Goal: Task Accomplishment & Management: Manage account settings

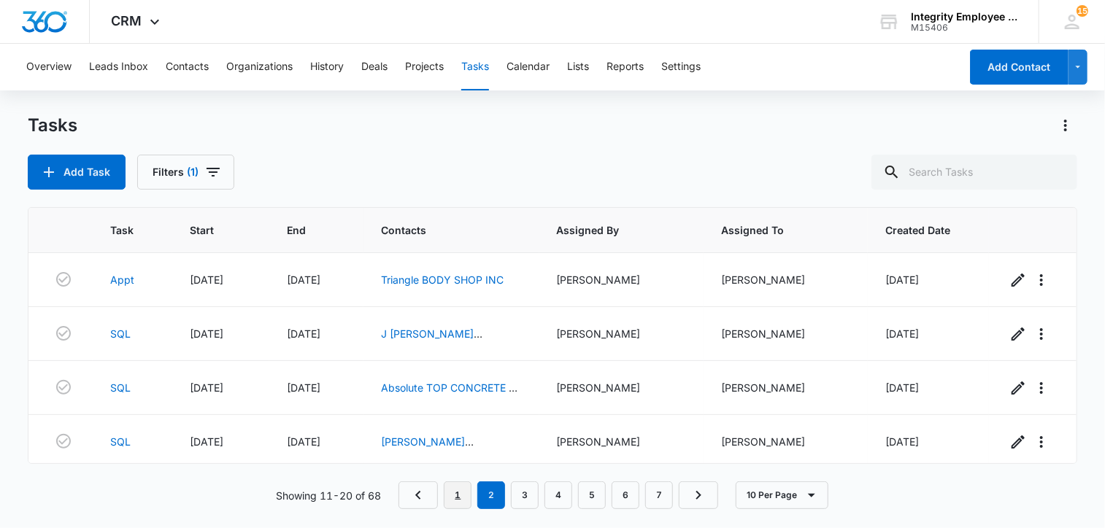
click at [458, 499] on link "1" at bounding box center [458, 496] width 28 height 28
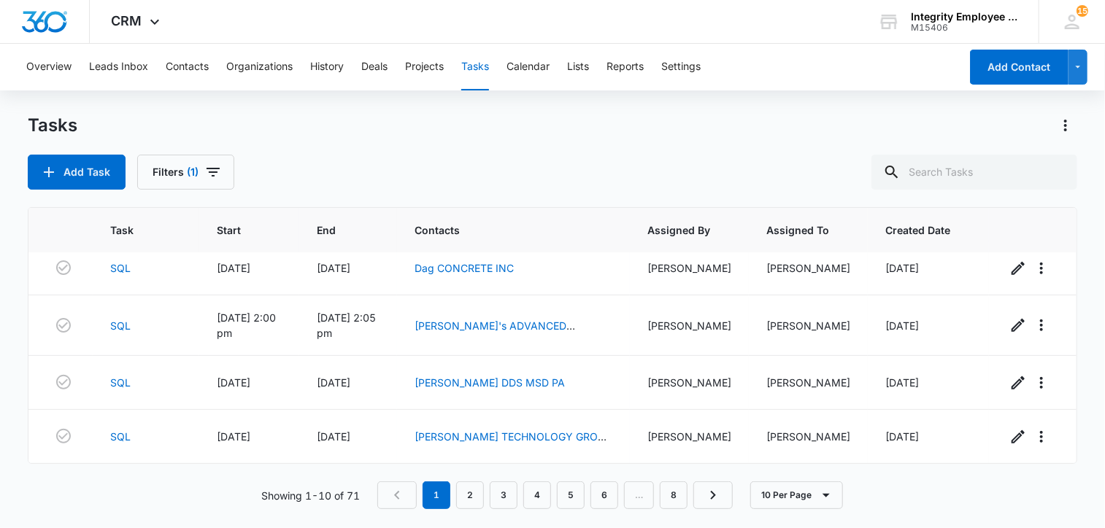
scroll to position [339, 0]
click at [493, 491] on link "2" at bounding box center [488, 496] width 28 height 28
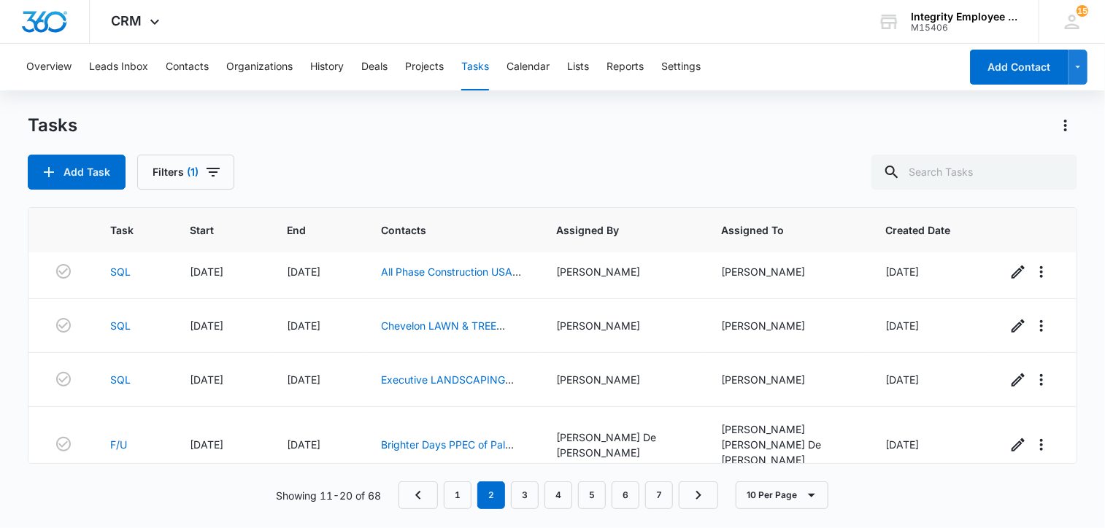
scroll to position [360, 0]
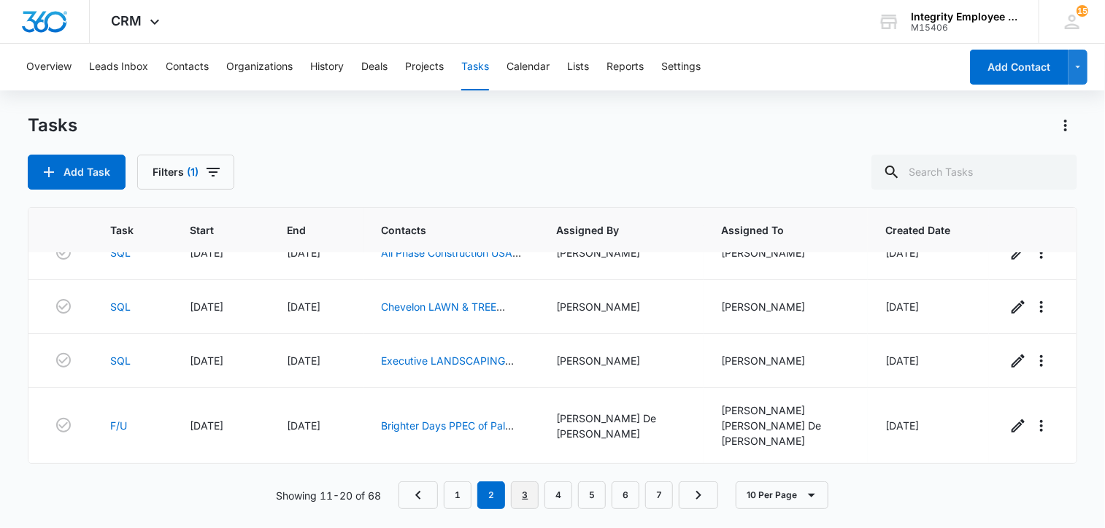
click at [525, 495] on link "3" at bounding box center [525, 496] width 28 height 28
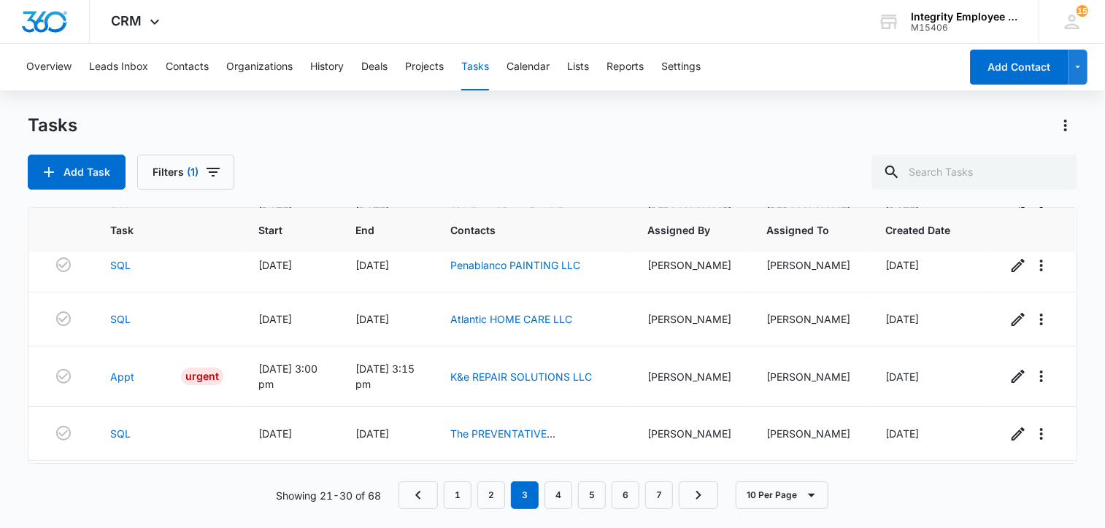
scroll to position [0, 0]
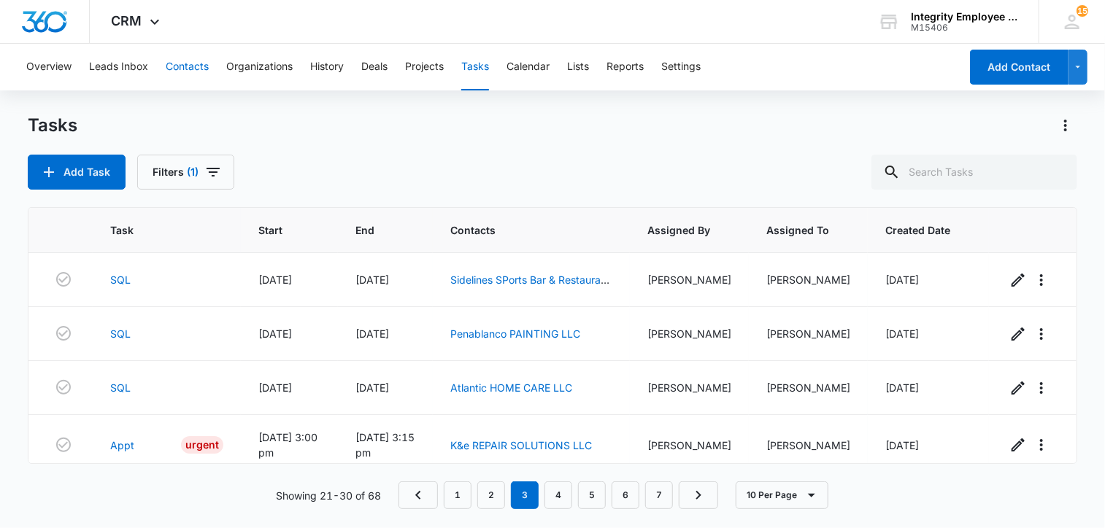
click at [192, 73] on button "Contacts" at bounding box center [187, 67] width 43 height 47
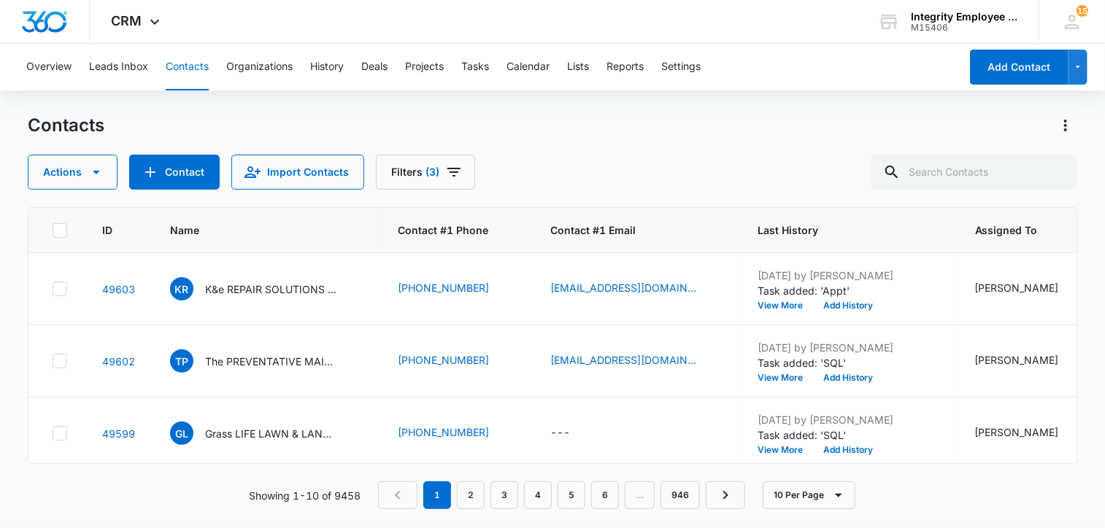
scroll to position [146, 0]
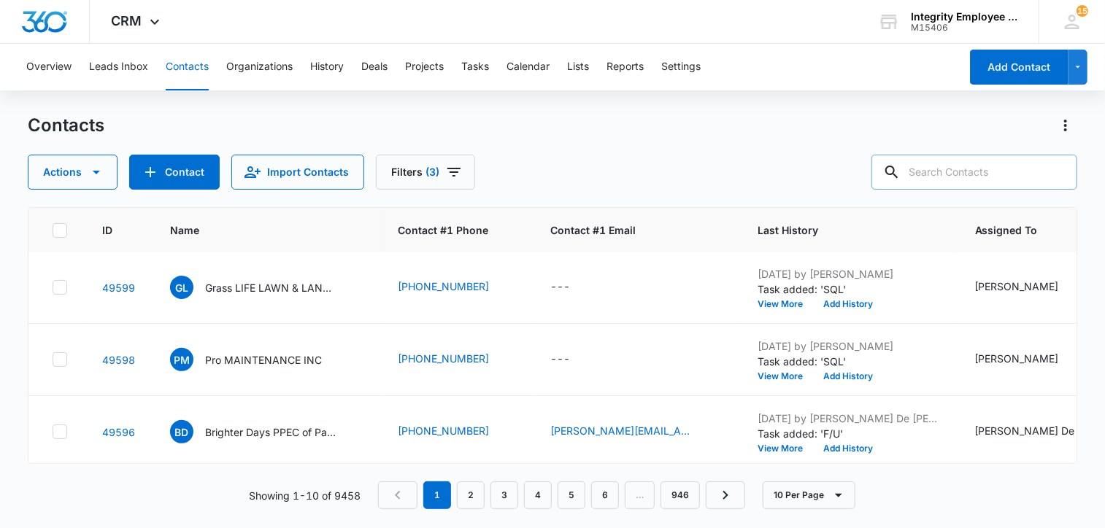
click at [960, 163] on input "text" at bounding box center [974, 172] width 206 height 35
type input "Prevent"
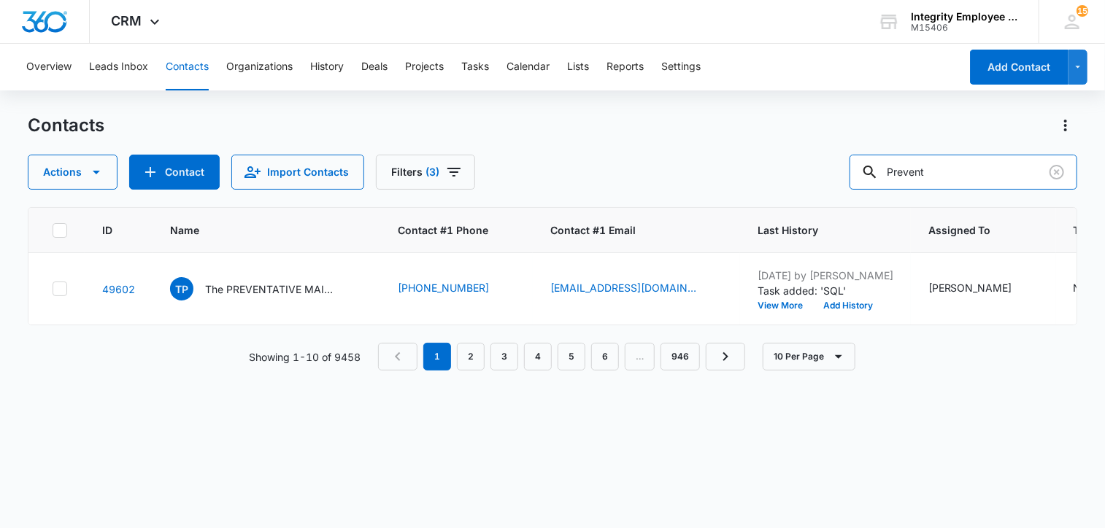
scroll to position [0, 0]
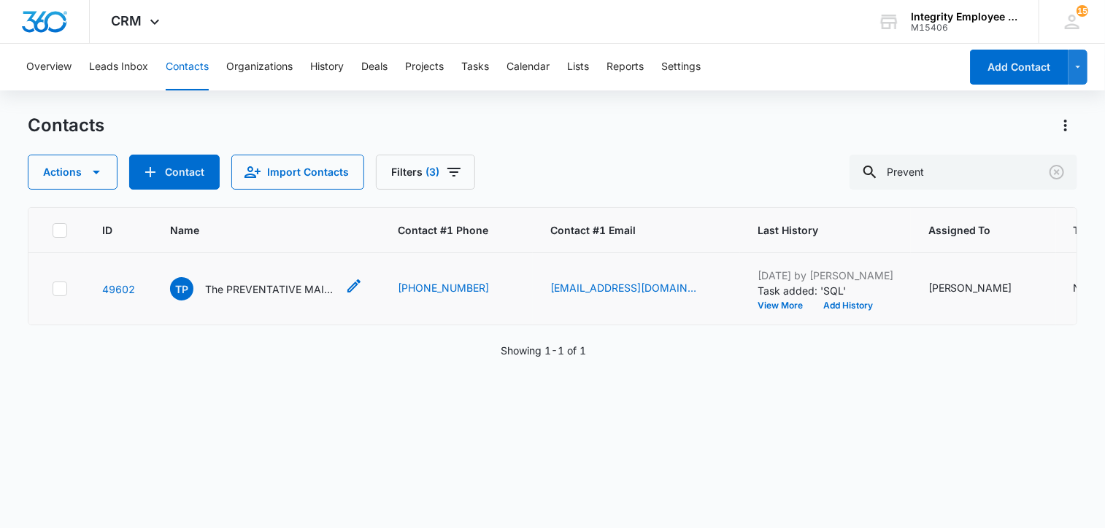
click at [239, 289] on p "The PREVENTATIVE MAINTENANCE TEAM LLC" at bounding box center [270, 289] width 131 height 15
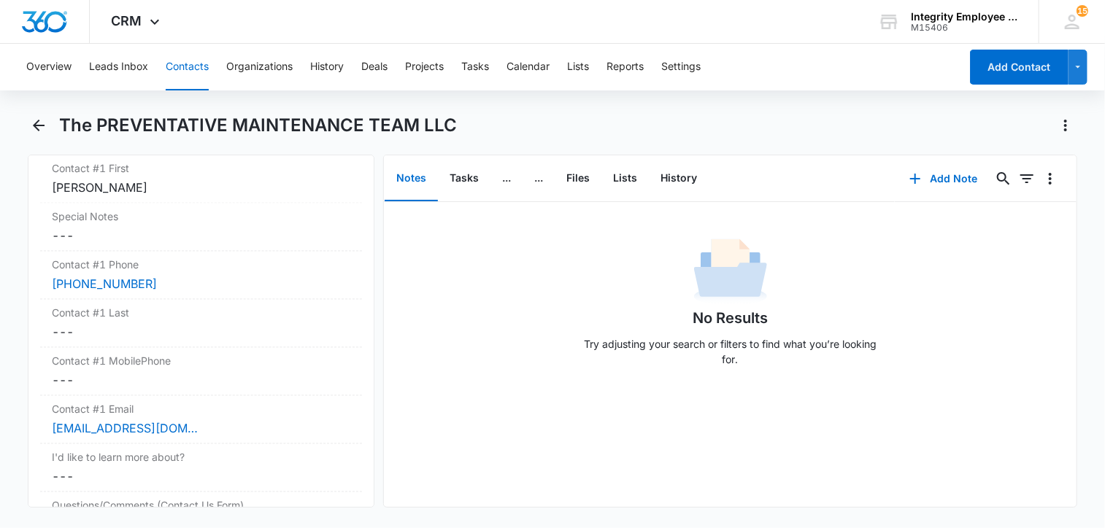
scroll to position [1386, 0]
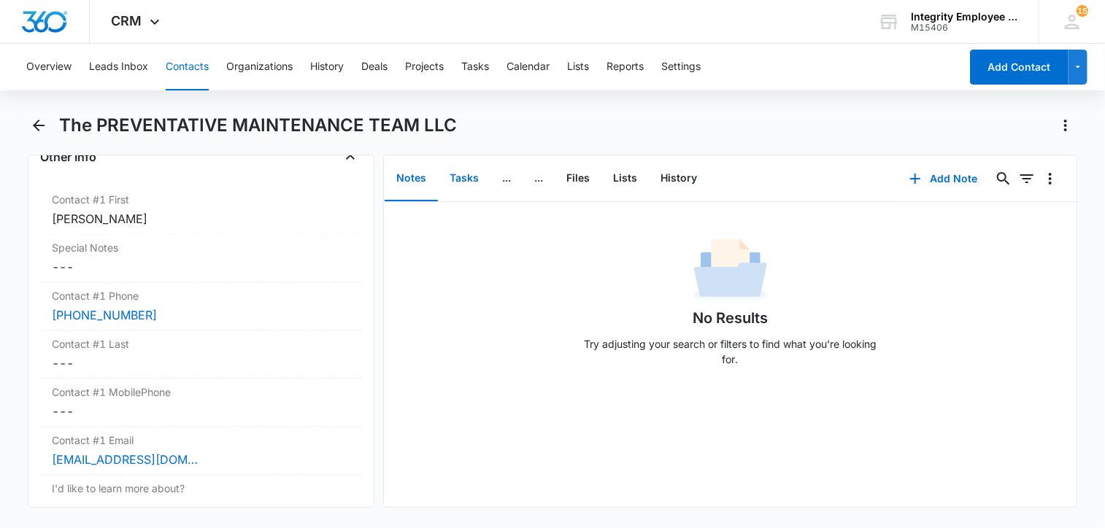
click at [468, 174] on button "Tasks" at bounding box center [464, 178] width 53 height 45
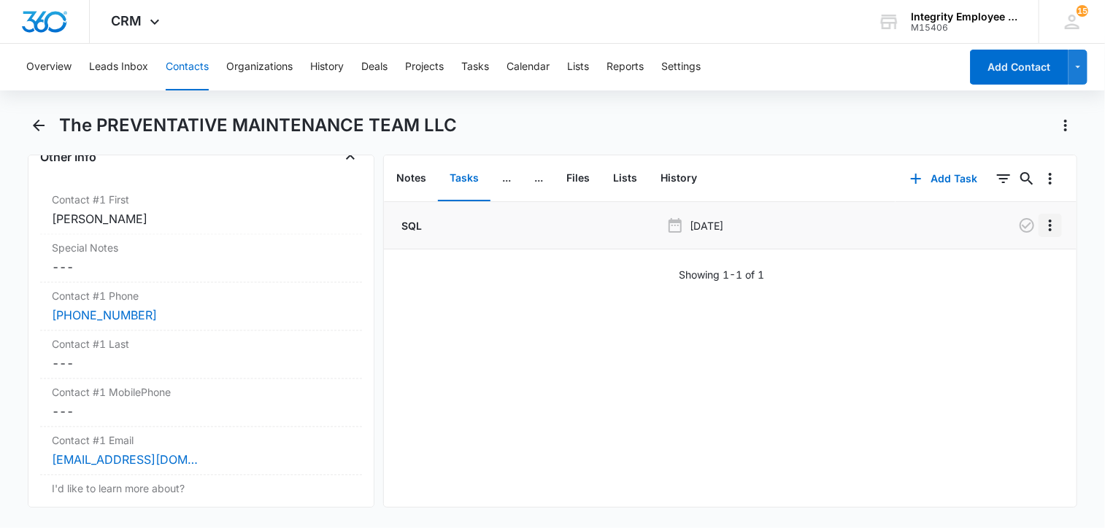
click at [1041, 228] on icon "Overflow Menu" at bounding box center [1050, 226] width 18 height 18
click at [1007, 268] on div "Edit" at bounding box center [999, 266] width 31 height 10
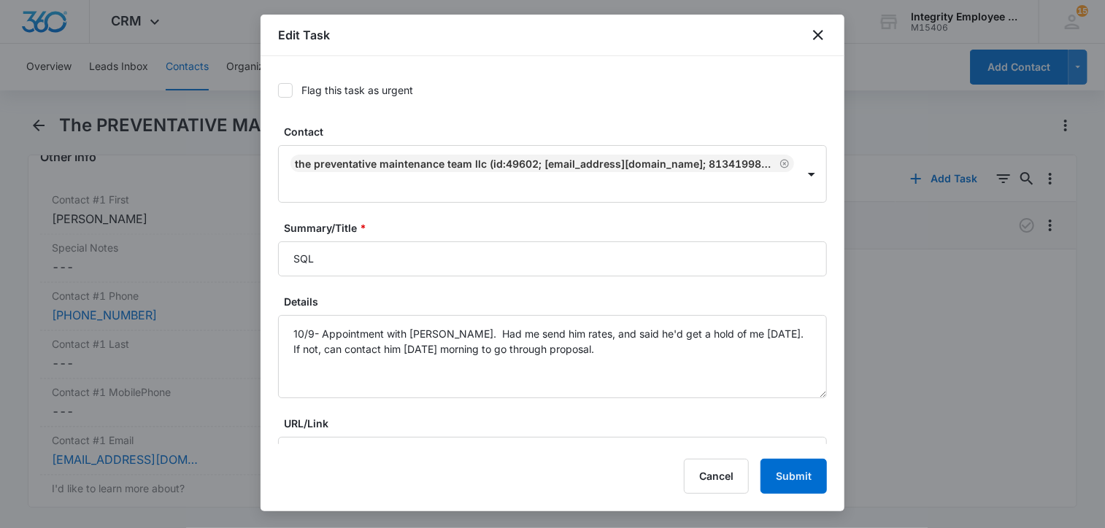
scroll to position [1386, 0]
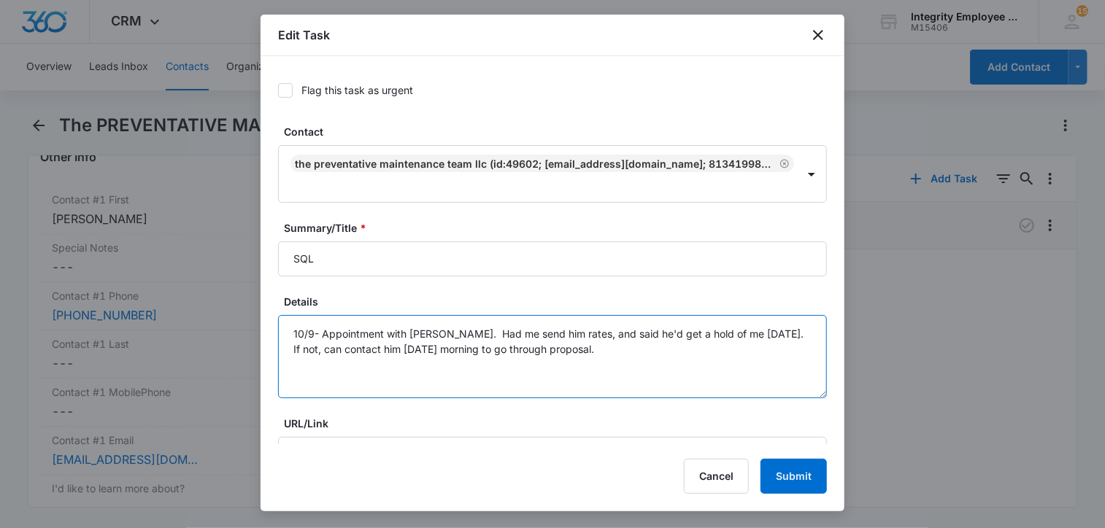
click at [607, 333] on textarea "10/9- Appointment with [PERSON_NAME]. Had me send him rates, and said he'd get …" at bounding box center [552, 356] width 549 height 83
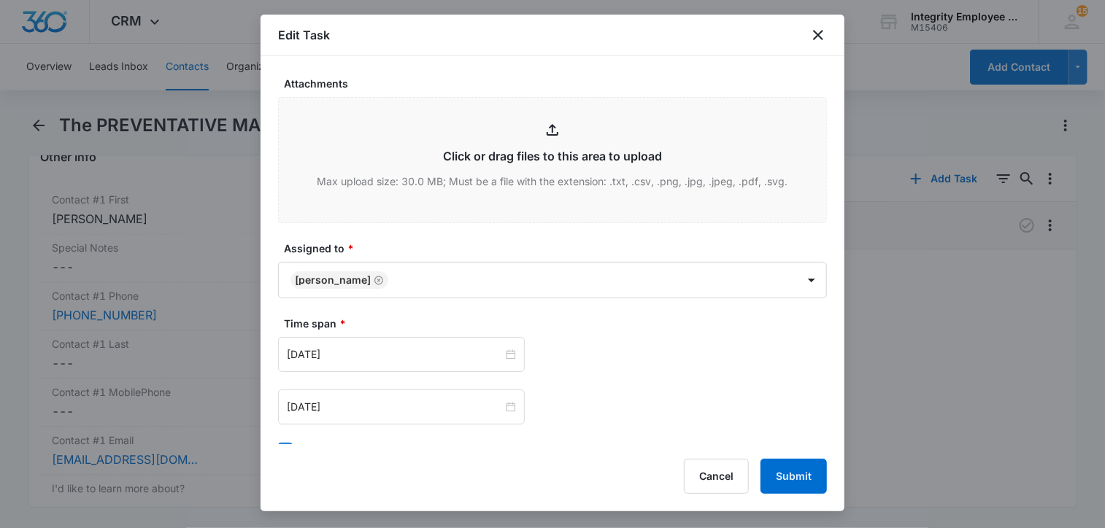
scroll to position [657, 0]
type textarea "10/9- Appointment with [PERSON_NAME]. Had me send him rates, and said he'd get …"
click at [417, 344] on input "[DATE]" at bounding box center [395, 352] width 216 height 16
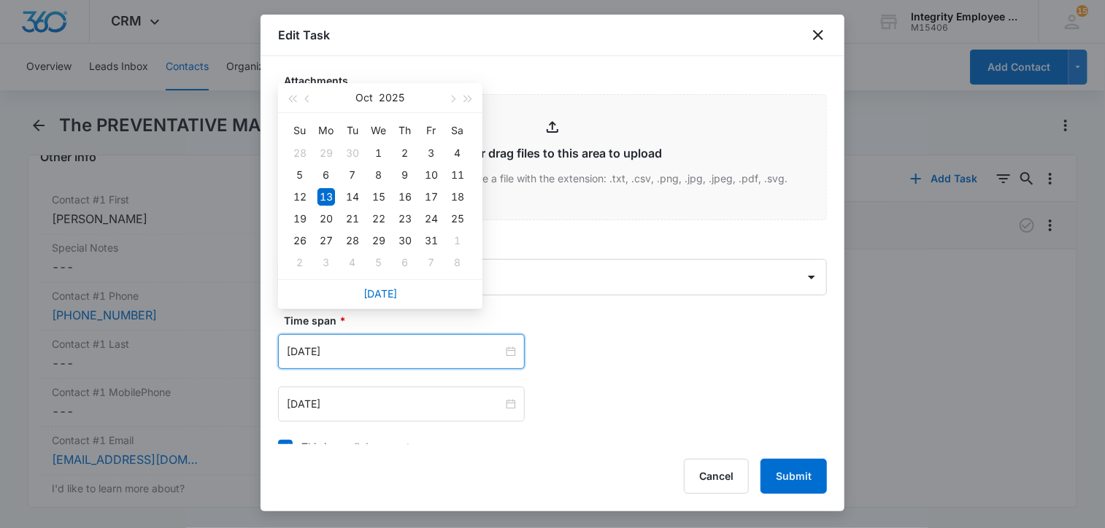
click at [600, 334] on div "[DATE] [DATE] Su Mo Tu We Th Fr Sa 28 29 30 1 2 3 4 5 6 7 8 9 10 11 12 13 14 15…" at bounding box center [552, 351] width 549 height 35
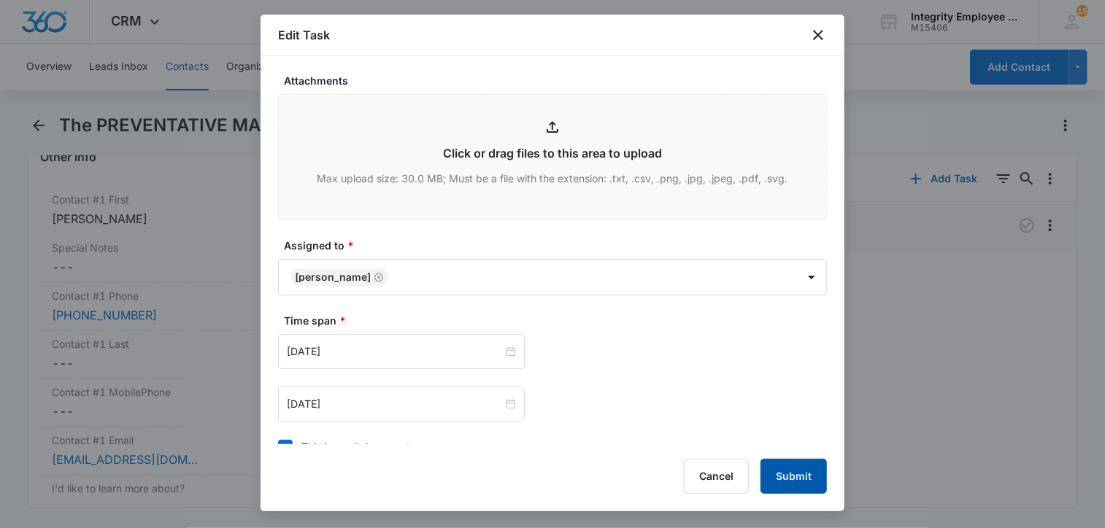
click at [800, 487] on button "Submit" at bounding box center [793, 476] width 66 height 35
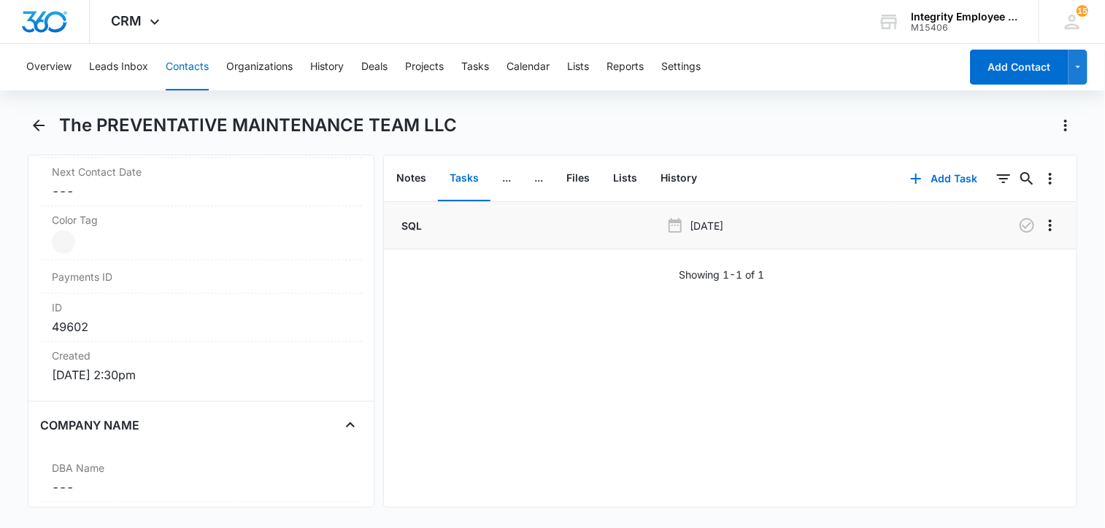
scroll to position [803, 0]
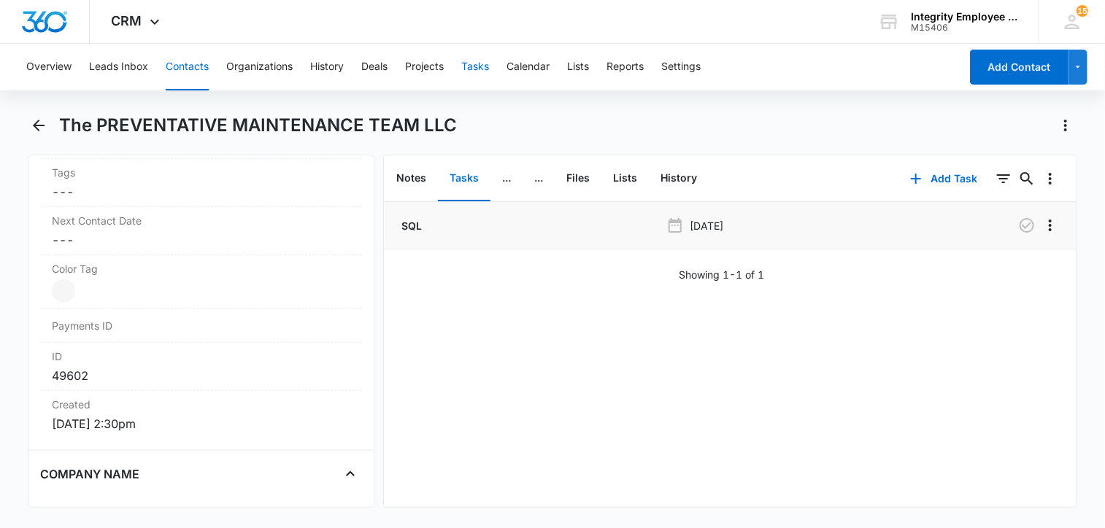
click at [487, 64] on button "Tasks" at bounding box center [475, 67] width 28 height 47
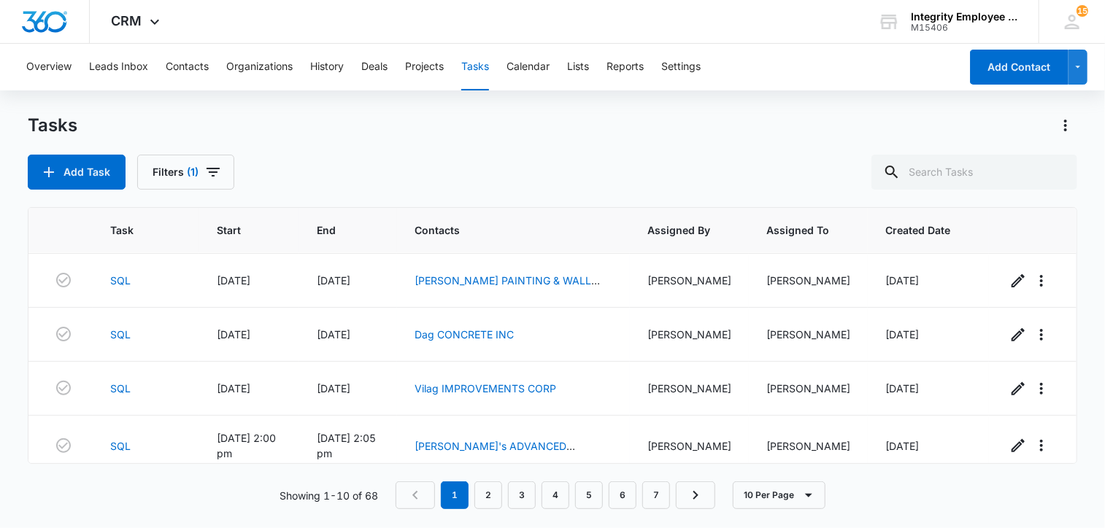
scroll to position [219, 0]
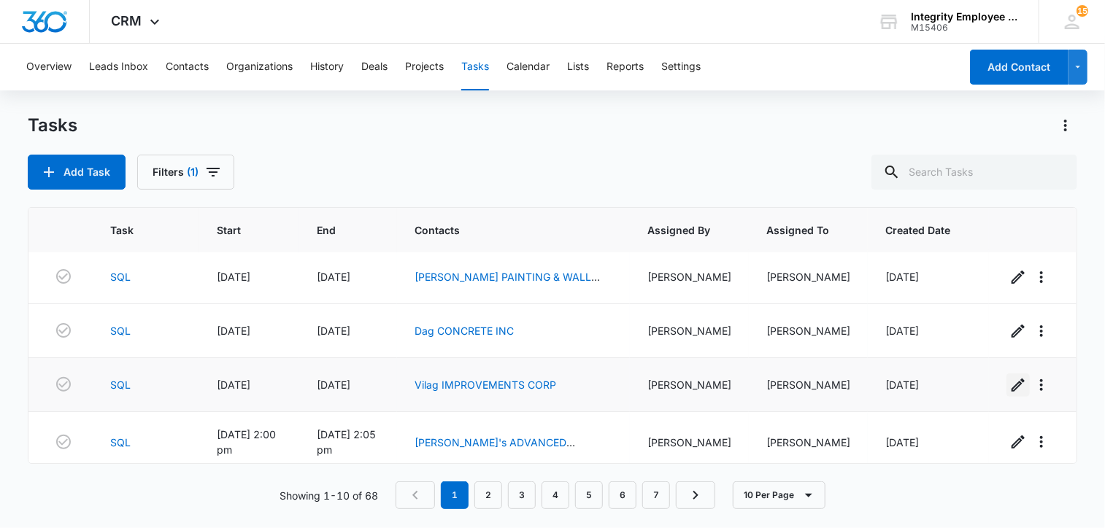
click at [1011, 389] on icon "button" at bounding box center [1017, 385] width 13 height 13
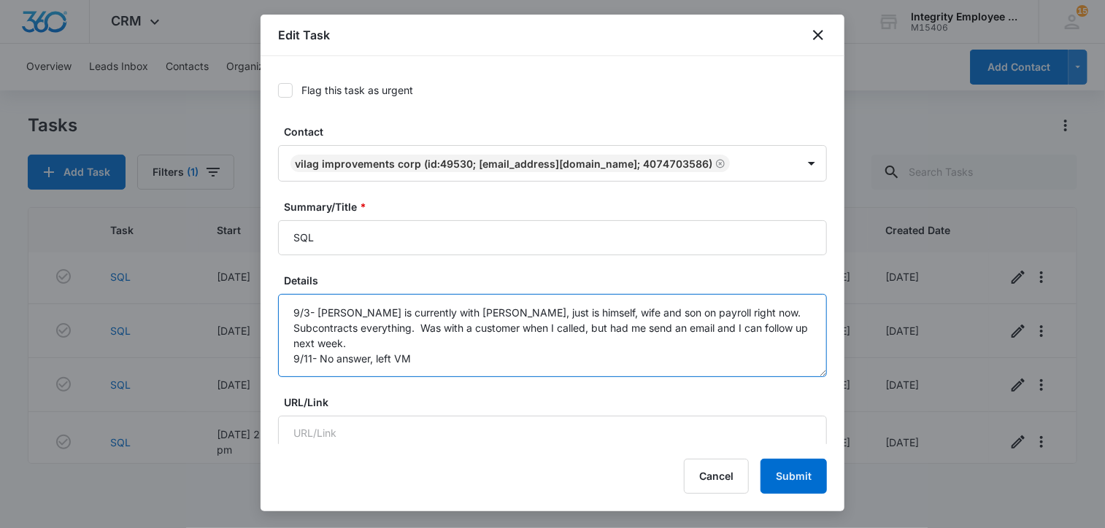
click at [456, 349] on textarea "9/3- [PERSON_NAME] is currently with [PERSON_NAME], just is himself, wife and s…" at bounding box center [552, 335] width 549 height 83
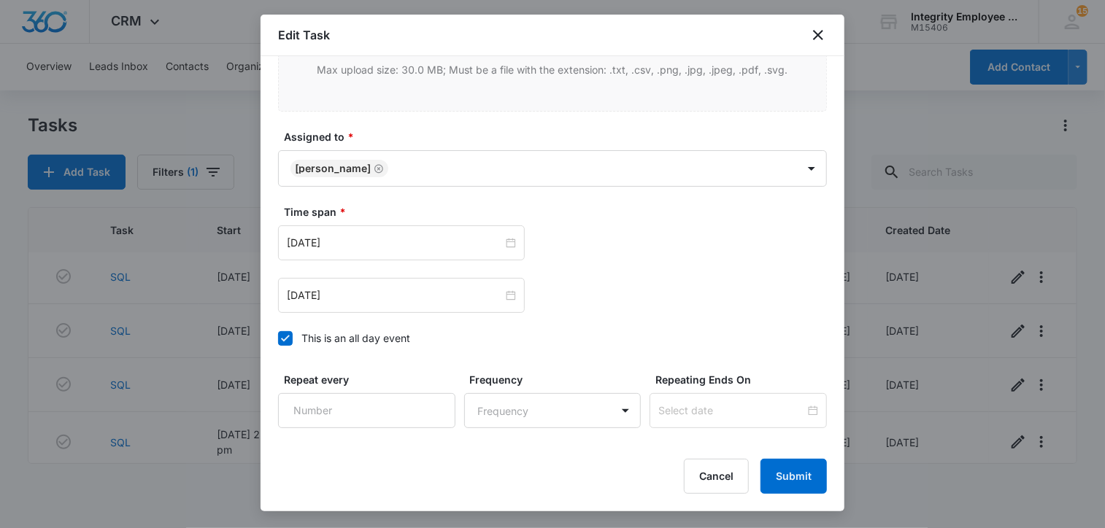
scroll to position [803, 0]
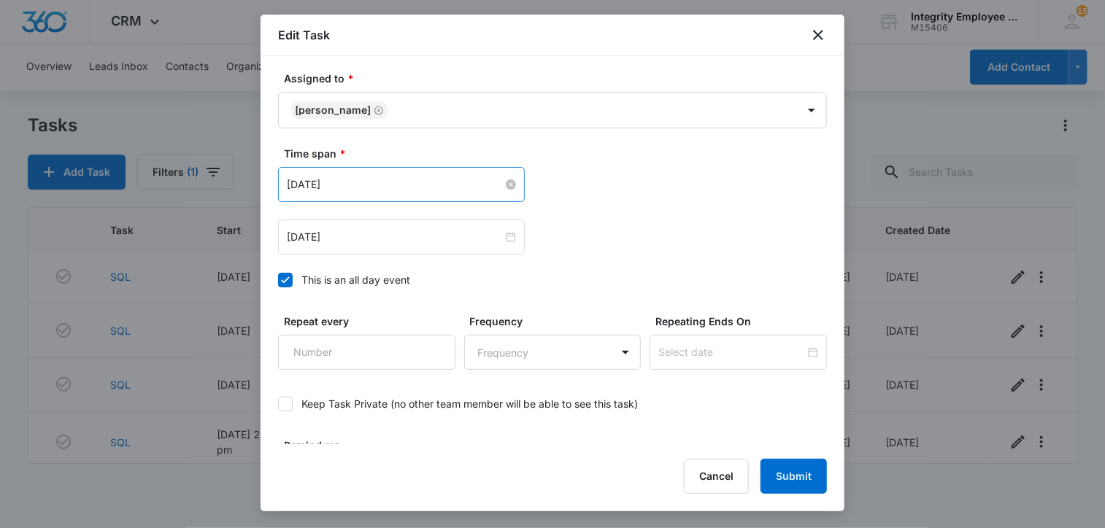
type textarea "9/3- [PERSON_NAME] is currently with [PERSON_NAME], just is himself, wife and s…"
click at [365, 181] on input "[DATE]" at bounding box center [395, 185] width 216 height 16
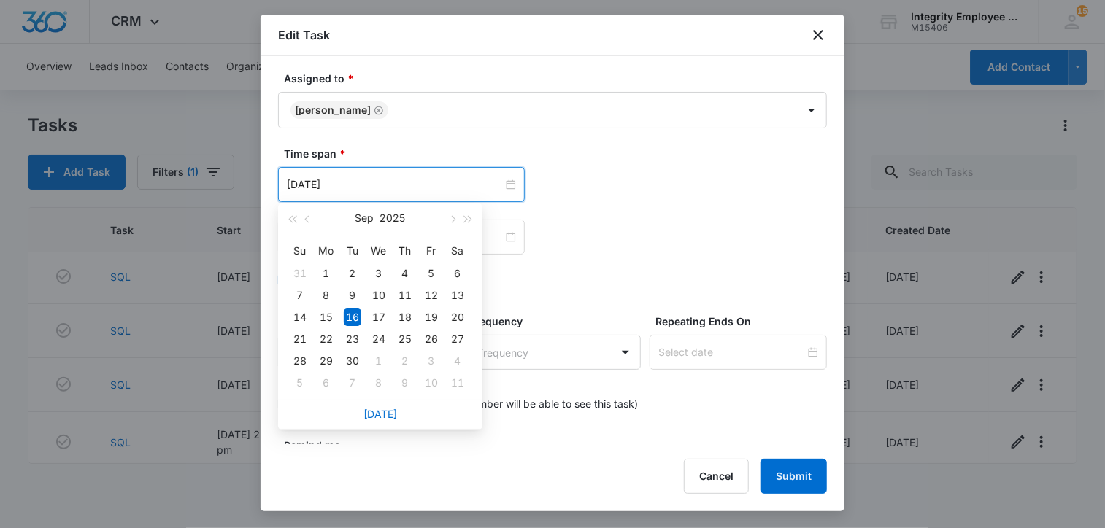
click at [641, 185] on div "[DATE] [DATE] Su Mo Tu We Th Fr Sa 31 1 2 3 4 5 6 7 8 9 10 11 12 13 14 15 16 17…" at bounding box center [552, 184] width 549 height 35
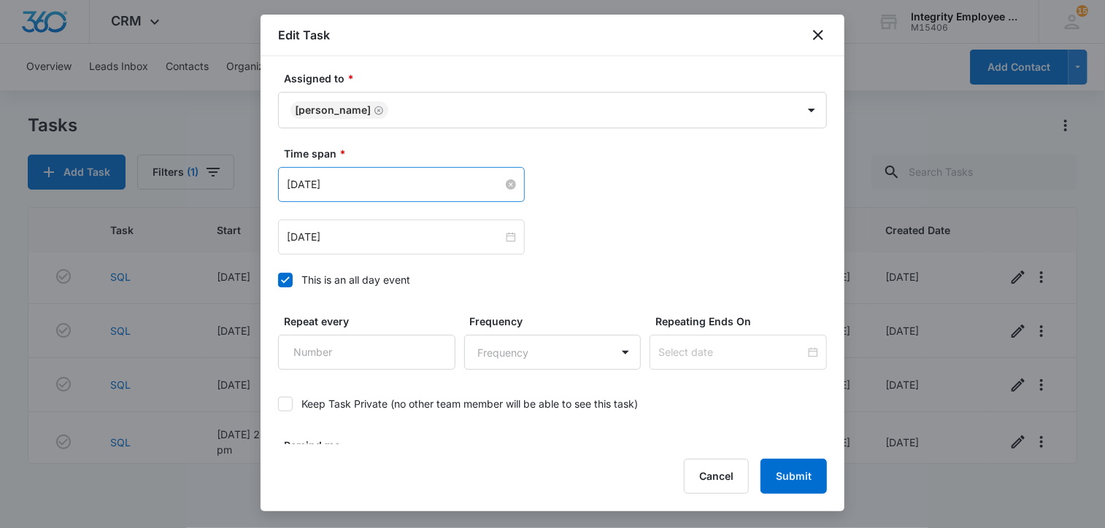
click at [403, 181] on input "[DATE]" at bounding box center [395, 185] width 216 height 16
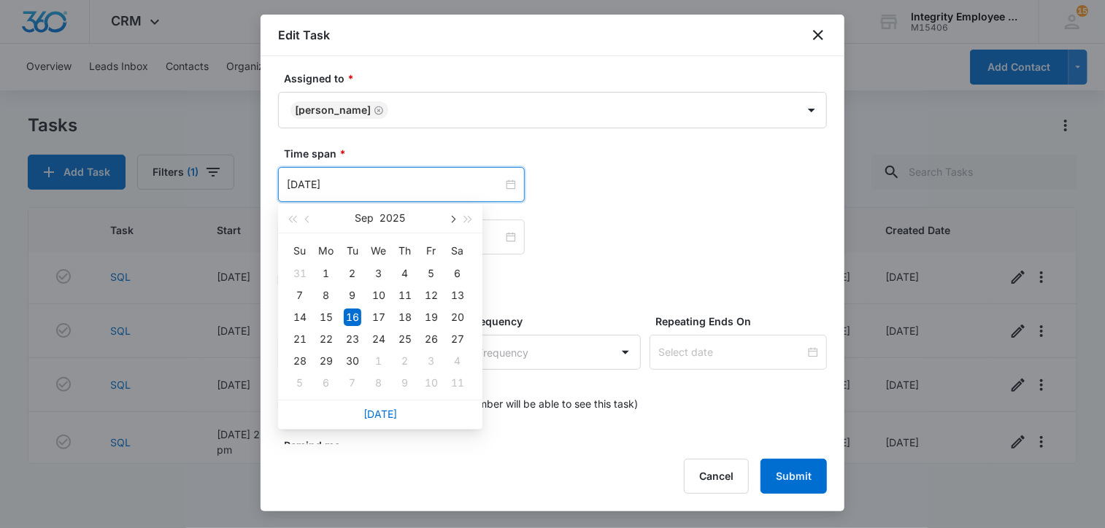
click at [451, 218] on span "button" at bounding box center [451, 219] width 7 height 7
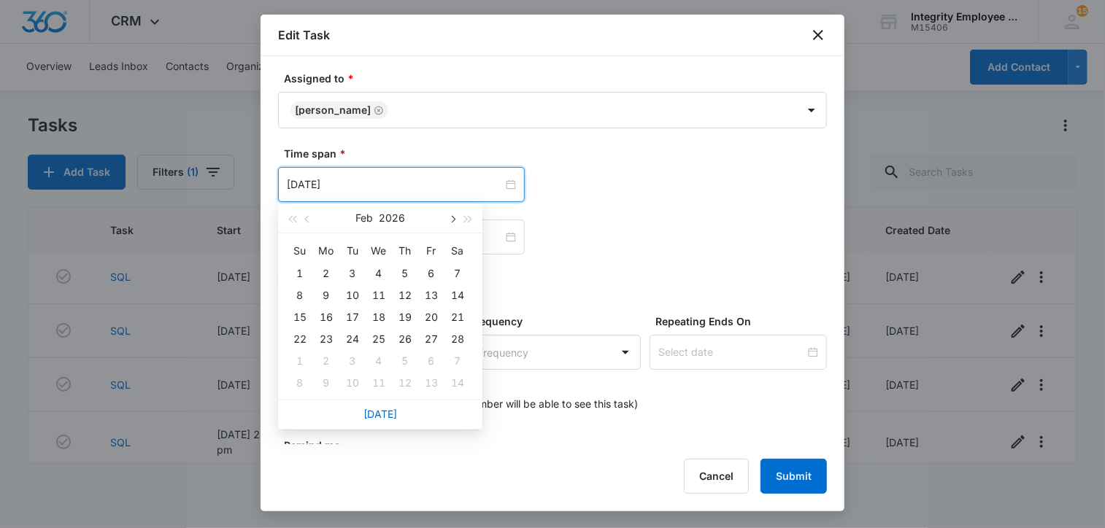
click at [451, 218] on span "button" at bounding box center [451, 219] width 7 height 7
type input "[DATE]"
click at [368, 303] on td "11" at bounding box center [379, 296] width 26 height 22
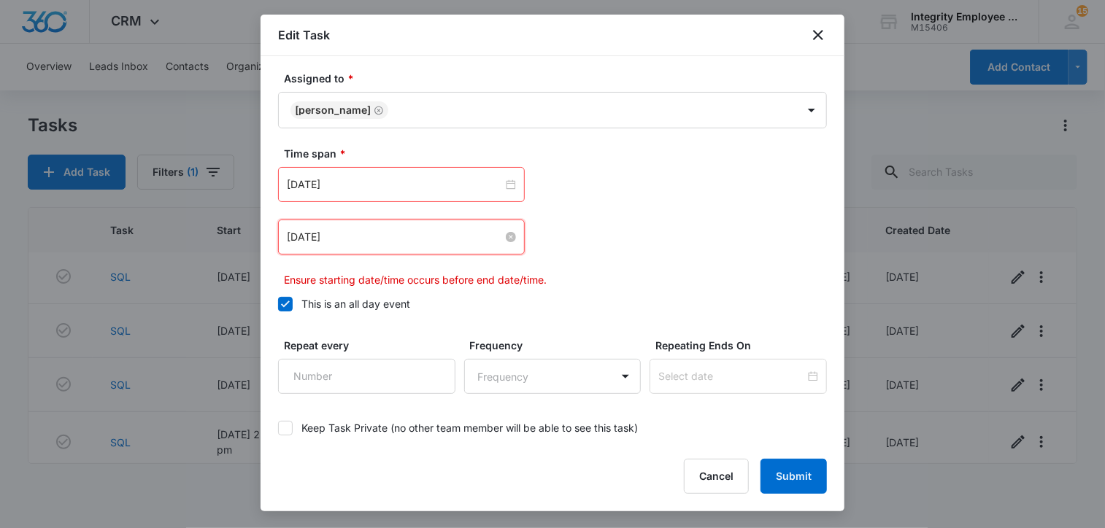
click at [420, 236] on input "[DATE]" at bounding box center [395, 237] width 216 height 16
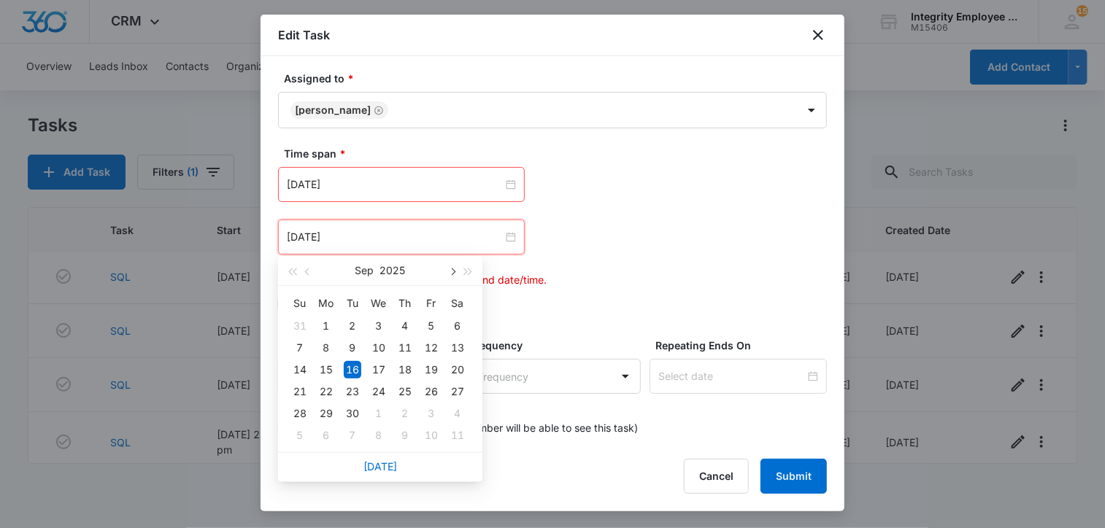
click at [455, 268] on button "button" at bounding box center [452, 270] width 16 height 29
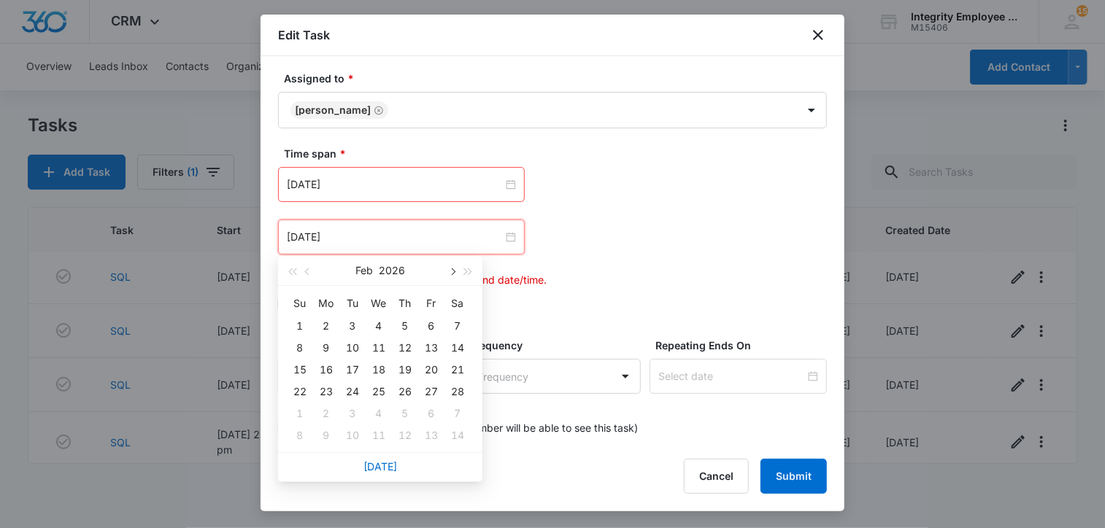
click at [455, 268] on button "button" at bounding box center [452, 270] width 16 height 29
type input "[DATE]"
click at [379, 339] on div "11" at bounding box center [379, 348] width 18 height 18
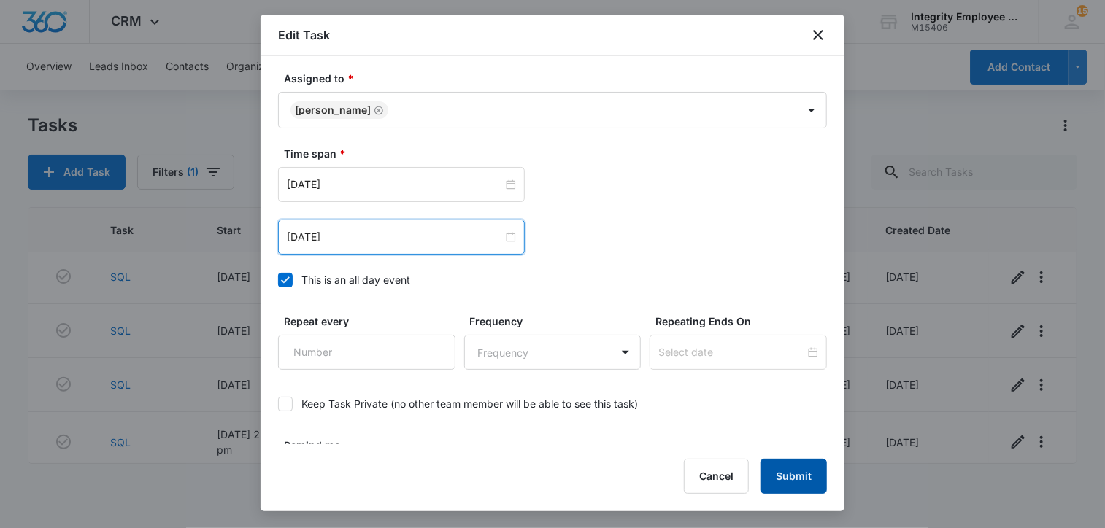
click at [800, 478] on button "Submit" at bounding box center [793, 476] width 66 height 35
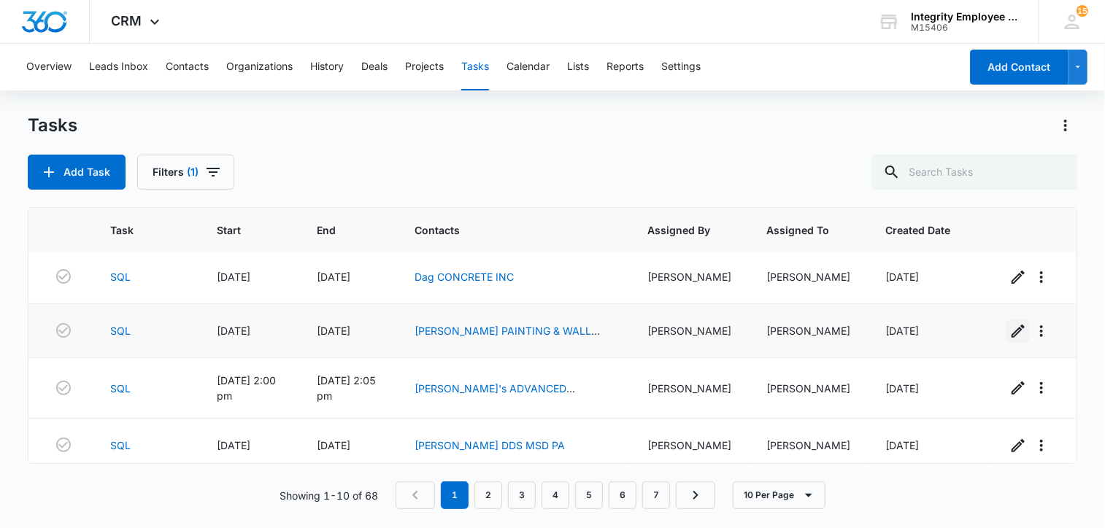
click at [1010, 336] on icon "button" at bounding box center [1018, 331] width 18 height 18
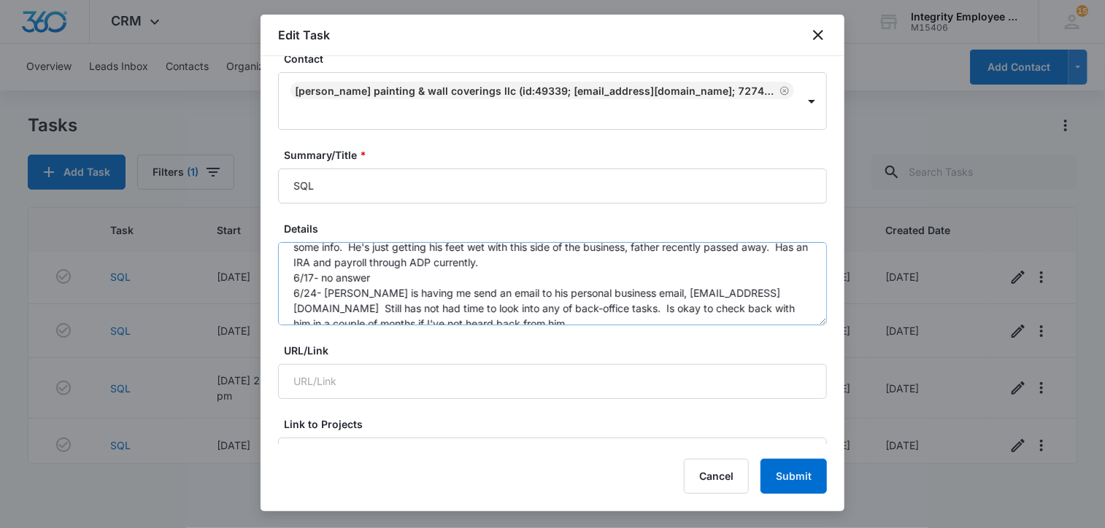
scroll to position [46, 0]
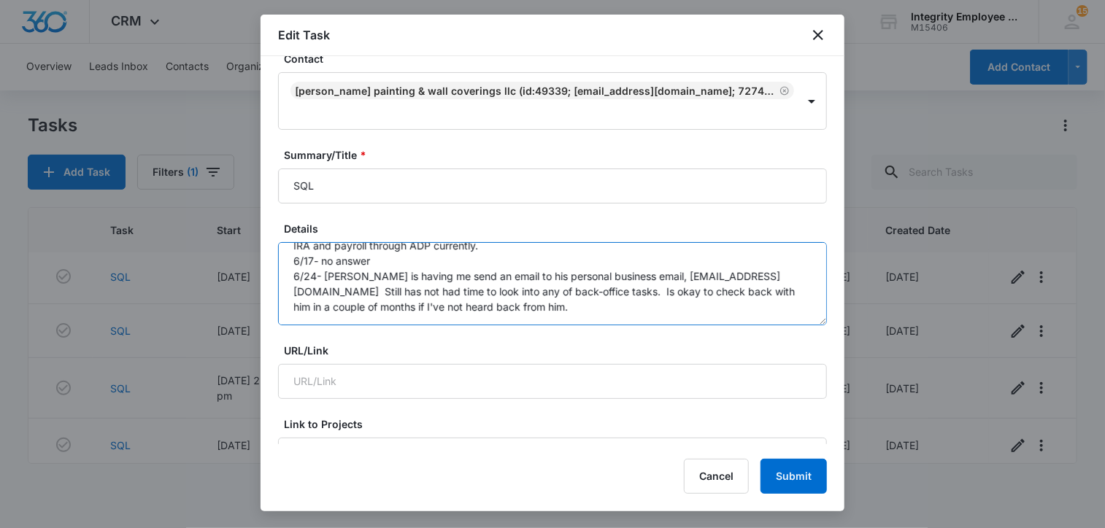
click at [510, 287] on textarea "5/19- [PERSON_NAME] had asked if I could call back at another time and is havin…" at bounding box center [552, 283] width 549 height 83
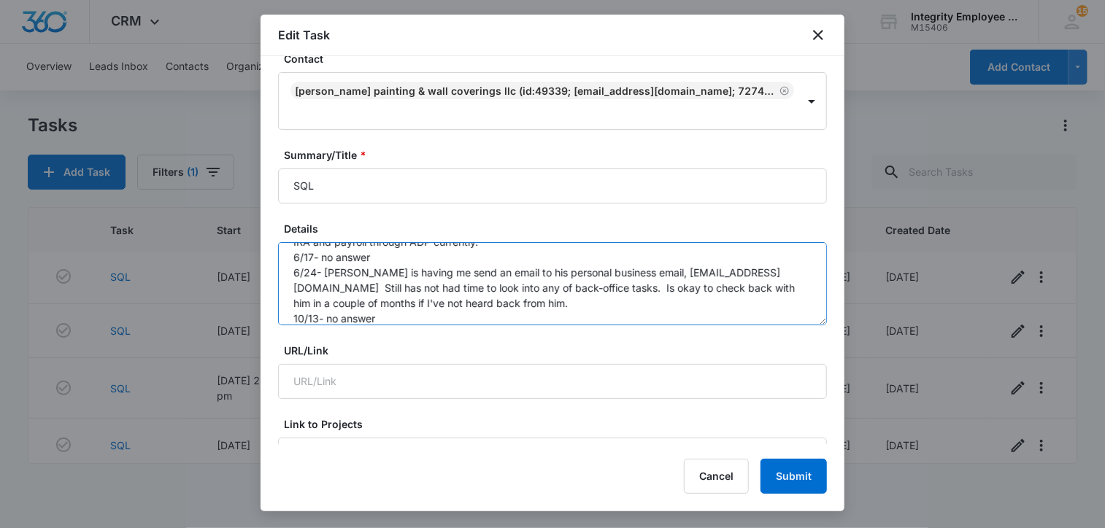
scroll to position [64, 0]
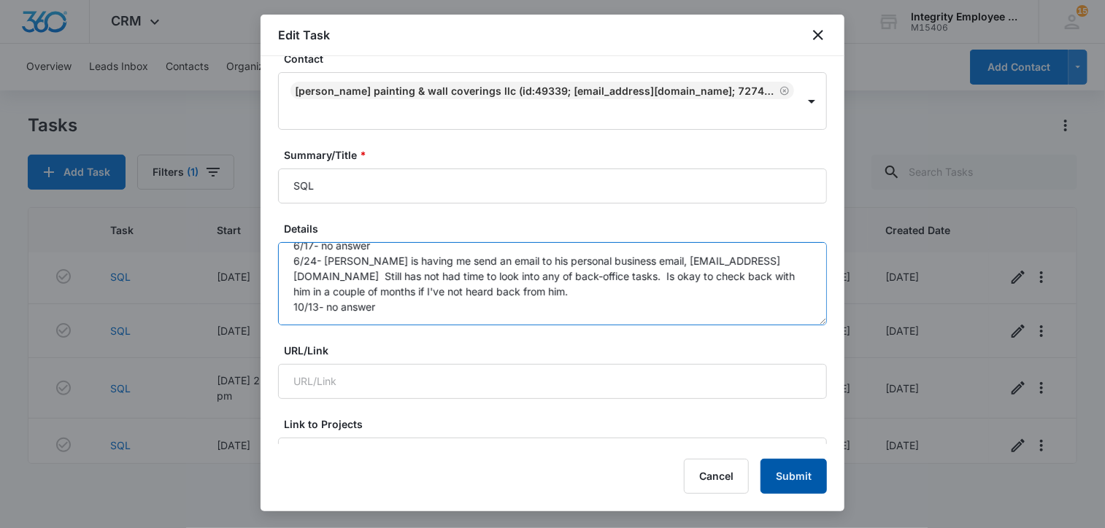
type textarea "5/19- [PERSON_NAME] had asked if I could call back at another time and is havin…"
click at [795, 467] on button "Submit" at bounding box center [793, 476] width 66 height 35
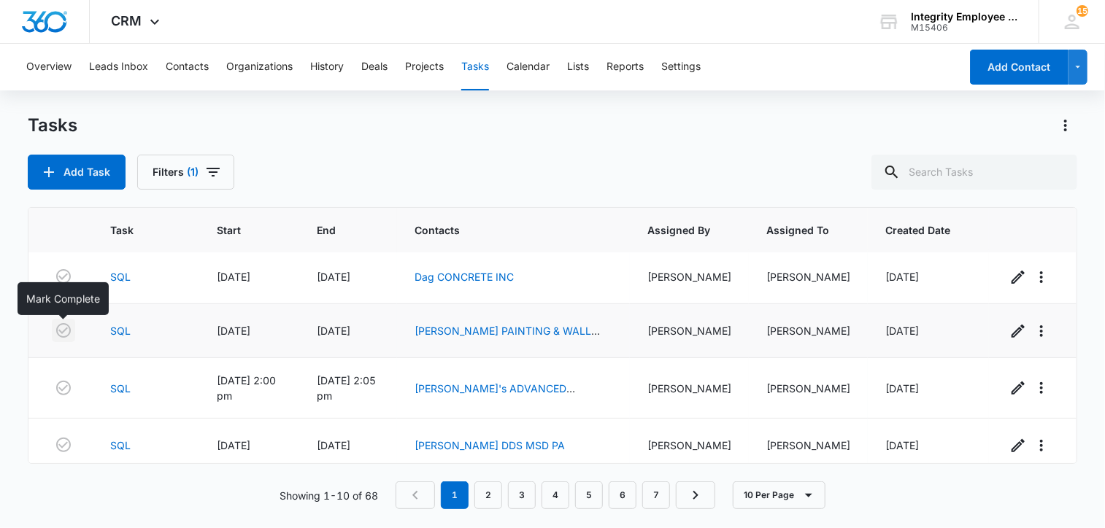
click at [63, 330] on icon "button" at bounding box center [64, 331] width 18 height 18
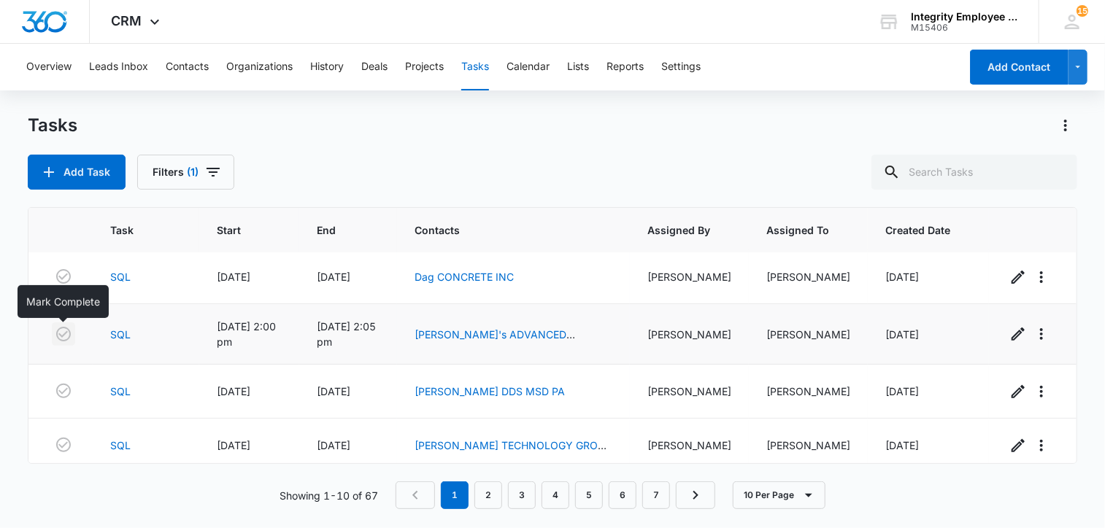
click at [67, 339] on icon "button" at bounding box center [64, 334] width 18 height 18
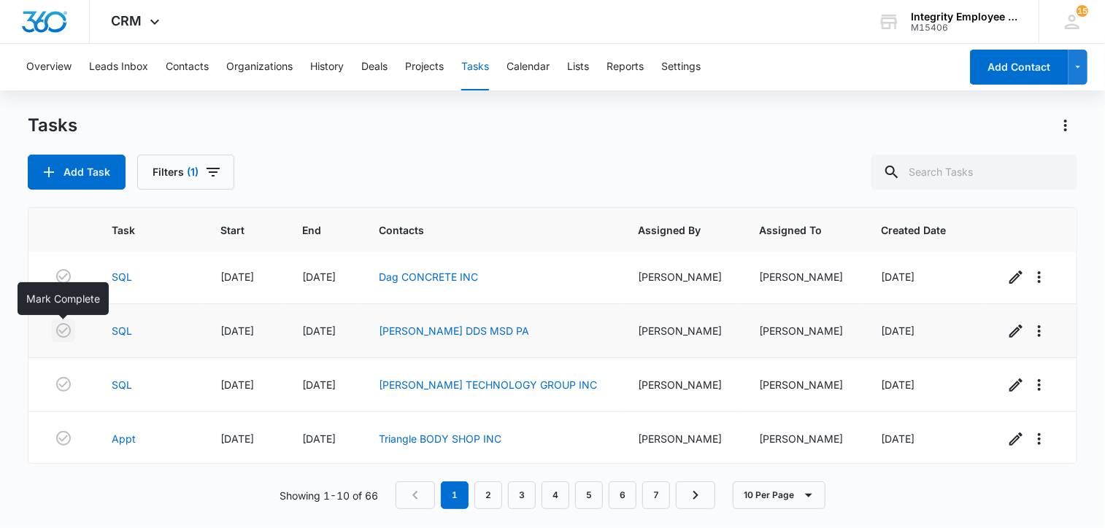
click at [65, 336] on icon "button" at bounding box center [64, 331] width 18 height 18
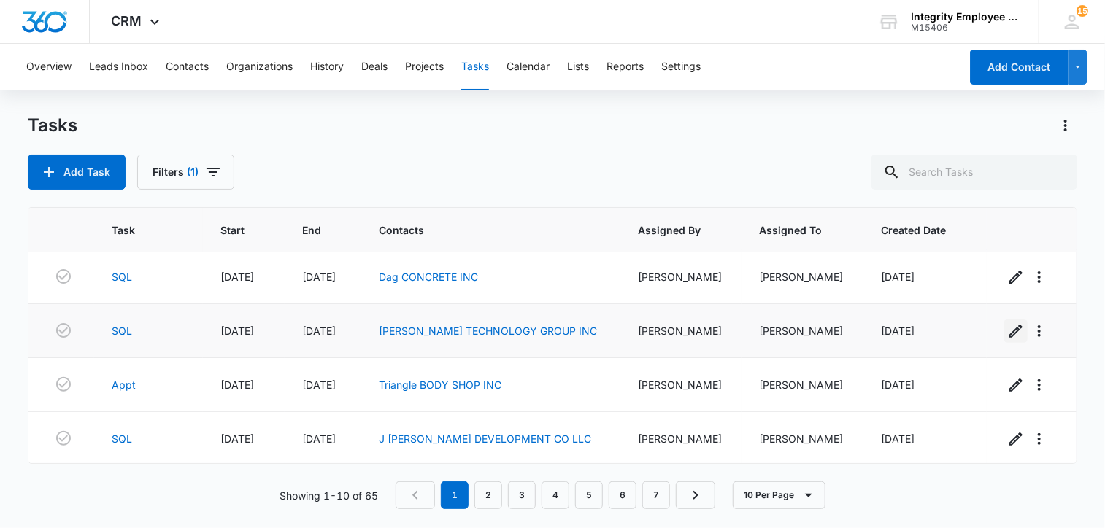
click at [1007, 334] on icon "button" at bounding box center [1016, 331] width 18 height 18
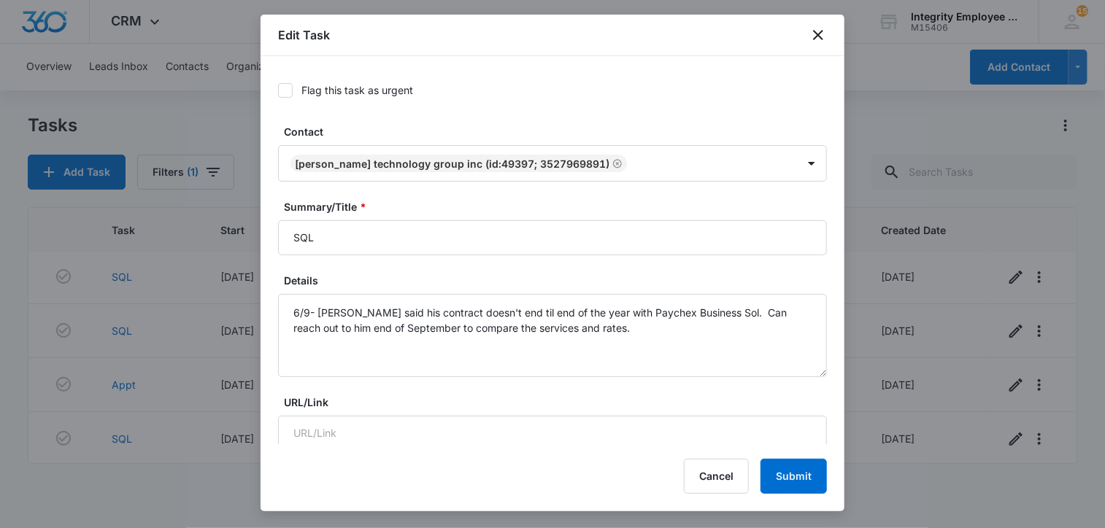
scroll to position [219, 0]
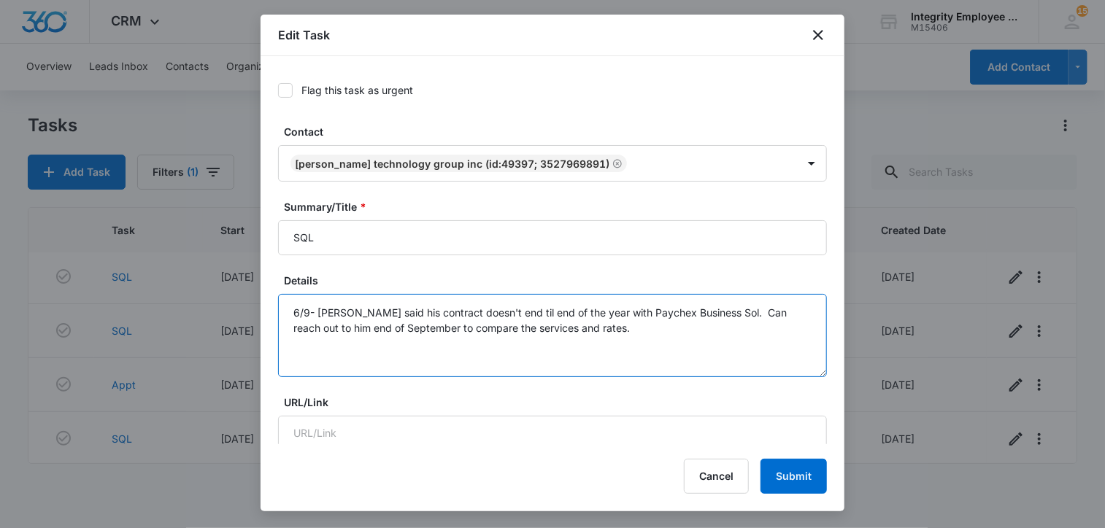
click at [593, 331] on textarea "6/9- [PERSON_NAME] said his contract doesn't end til end of the year with Paych…" at bounding box center [552, 335] width 549 height 83
click at [621, 349] on textarea "6/9- [PERSON_NAME] said his contract doesn't end til end of the year with Paych…" at bounding box center [552, 335] width 549 height 83
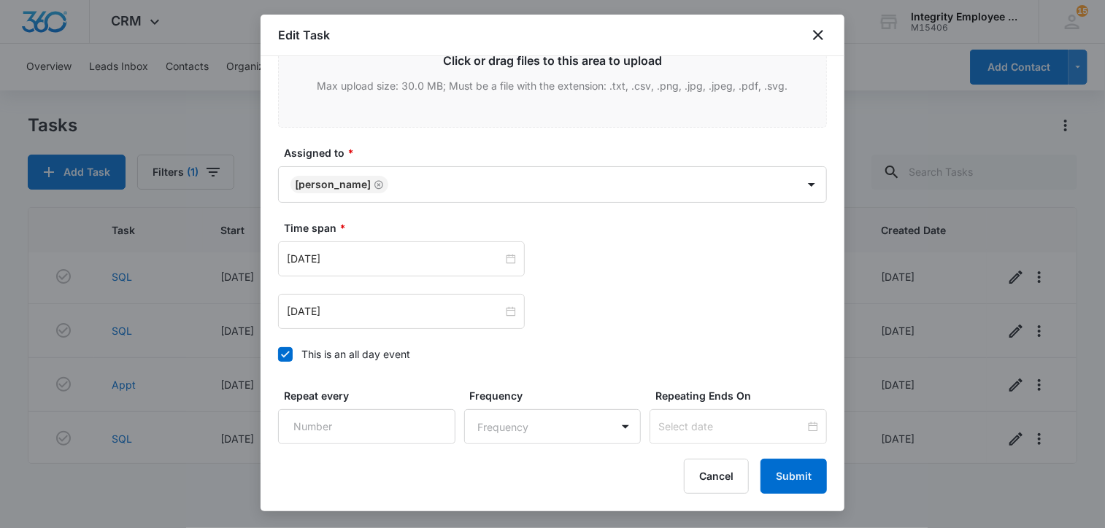
scroll to position [730, 0]
type textarea "6/9- [PERSON_NAME] said his contract doesn't end til end of the year with Paych…"
click at [379, 258] on input "[DATE]" at bounding box center [395, 258] width 216 height 16
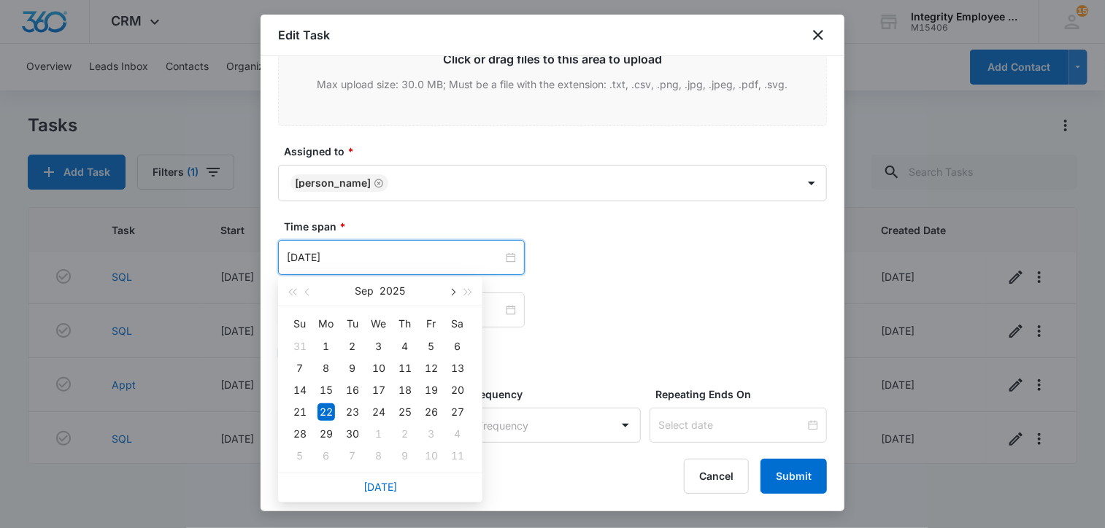
click at [454, 293] on span "button" at bounding box center [451, 292] width 7 height 7
type input "[DATE]"
click at [380, 387] on div "12" at bounding box center [379, 391] width 18 height 18
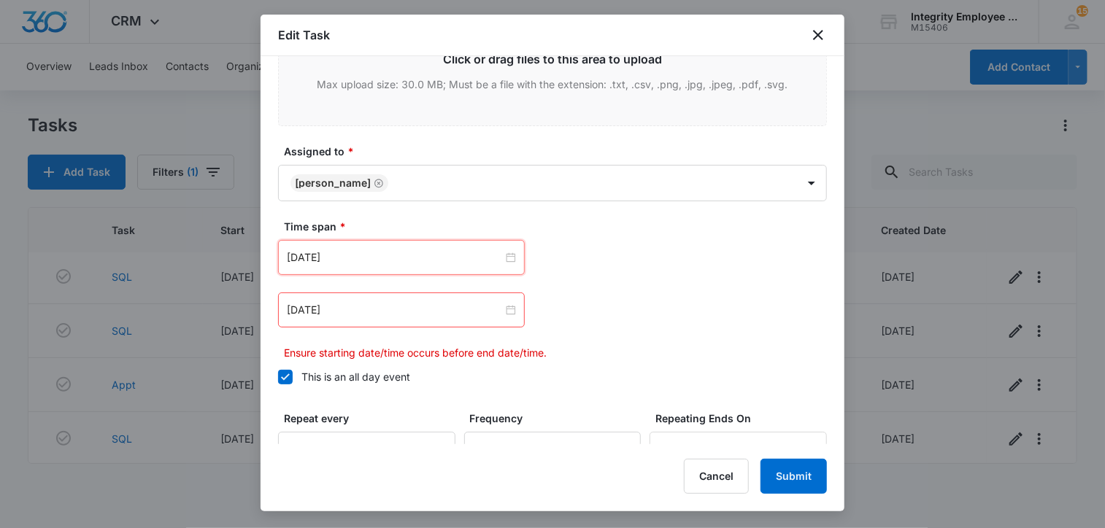
click at [423, 298] on div "[DATE]" at bounding box center [401, 310] width 247 height 35
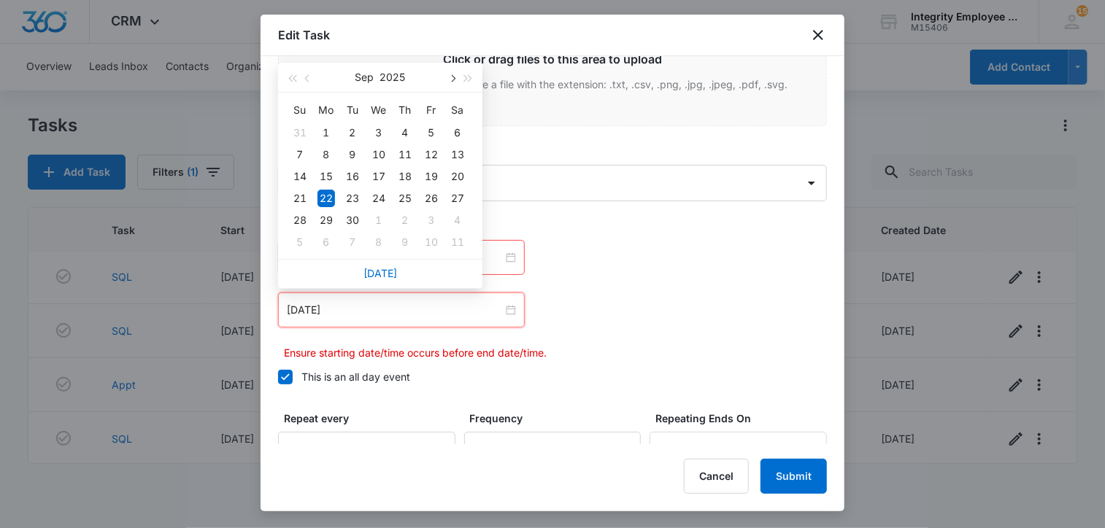
click at [455, 81] on button "button" at bounding box center [452, 77] width 16 height 29
type input "[DATE]"
click at [379, 174] on div "12" at bounding box center [379, 177] width 18 height 18
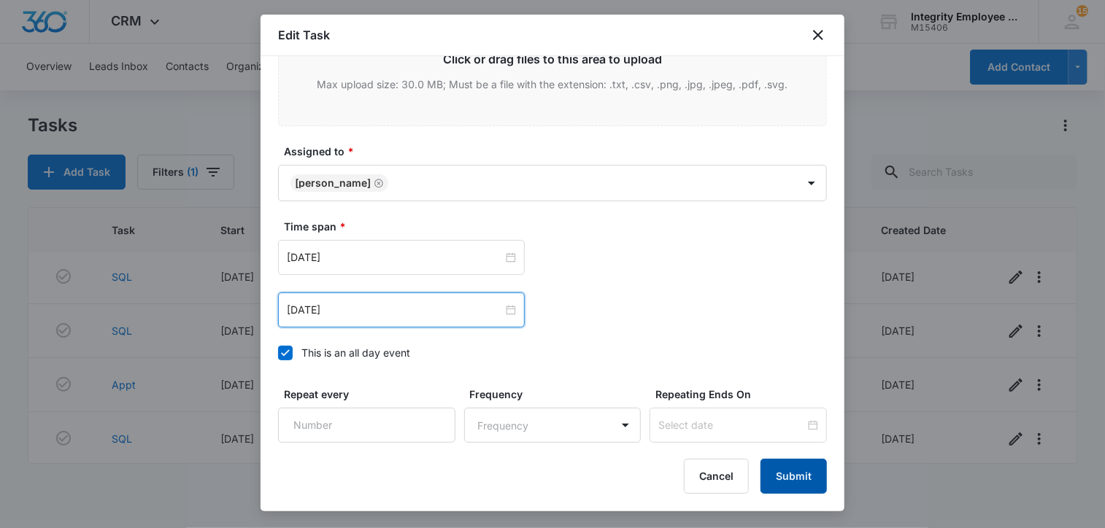
click at [791, 471] on button "Submit" at bounding box center [793, 476] width 66 height 35
